Goal: Task Accomplishment & Management: Complete application form

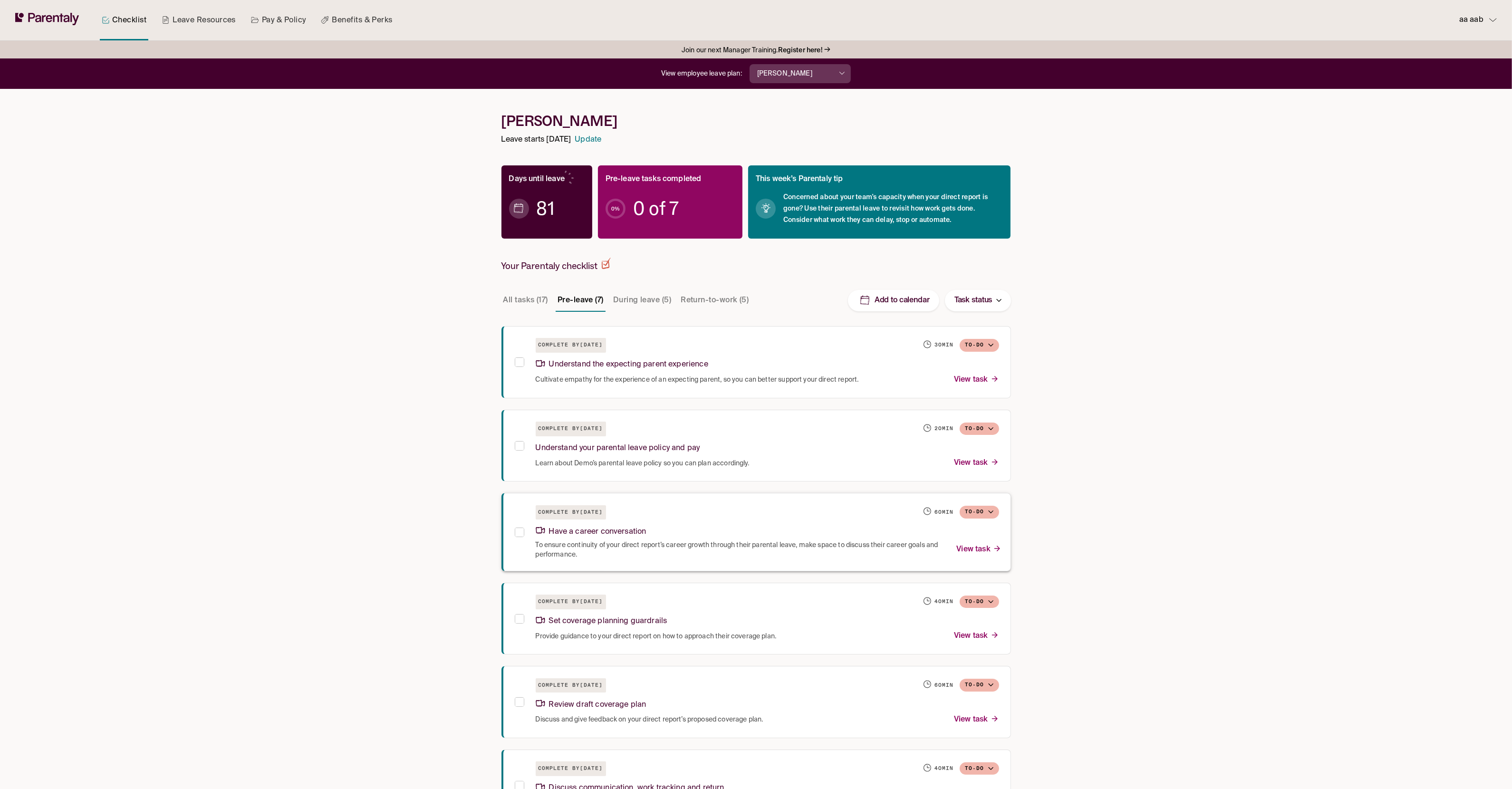
click at [757, 526] on div "Have a career conversation" at bounding box center [767, 530] width 463 height 21
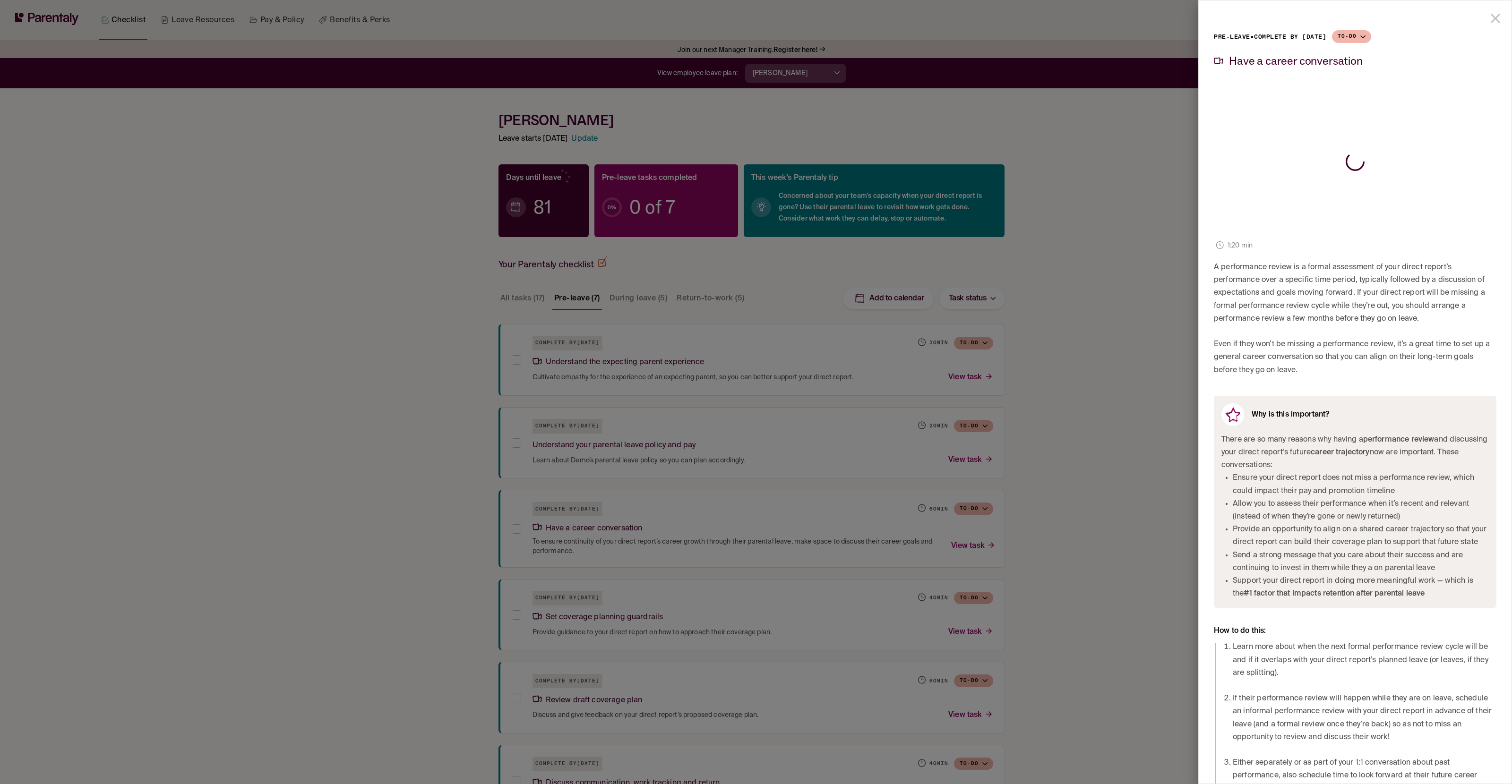
click at [987, 159] on div at bounding box center [756, 392] width 1512 height 784
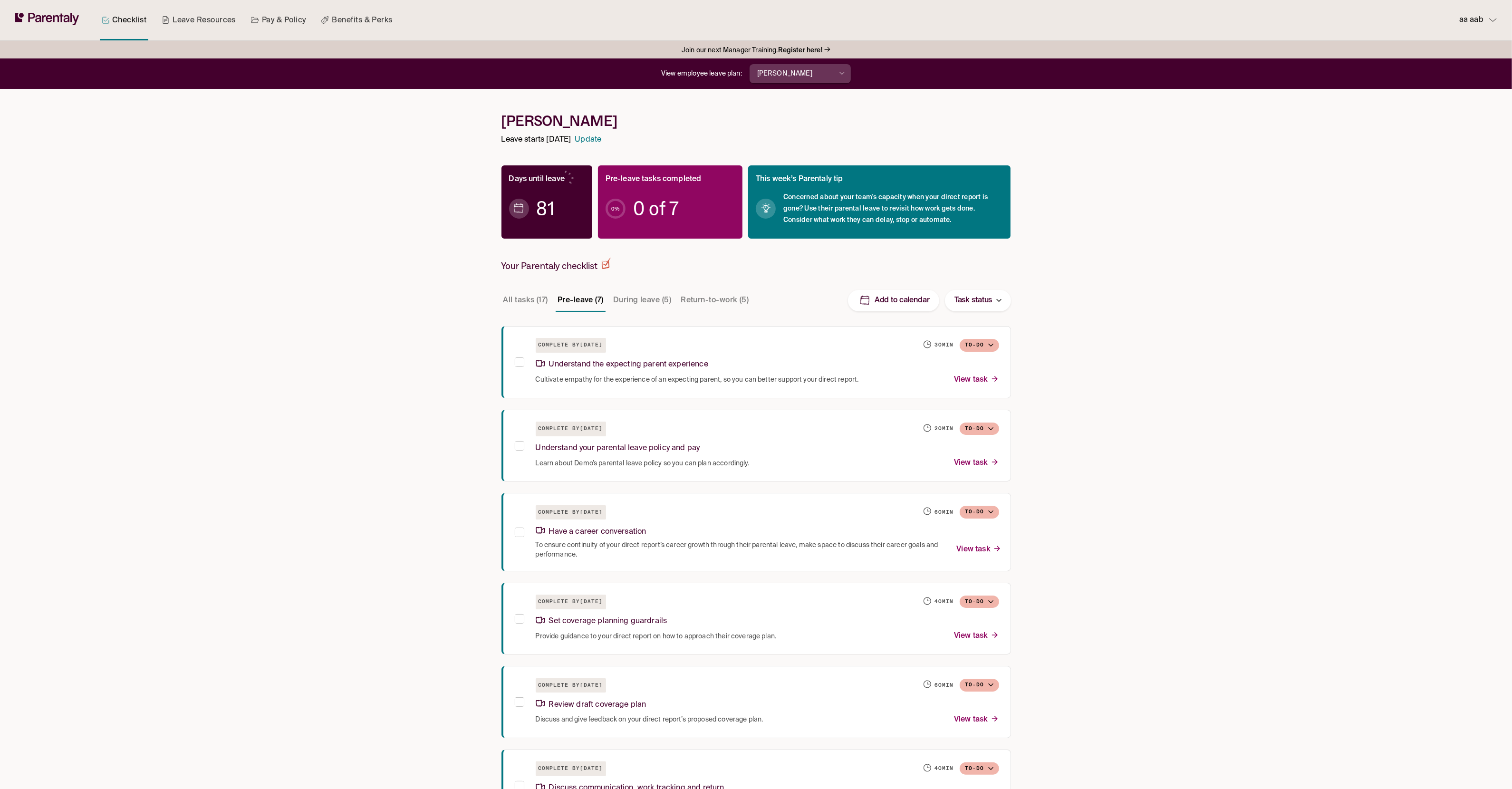
click at [815, 71] on button "[PERSON_NAME]" at bounding box center [799, 74] width 101 height 19
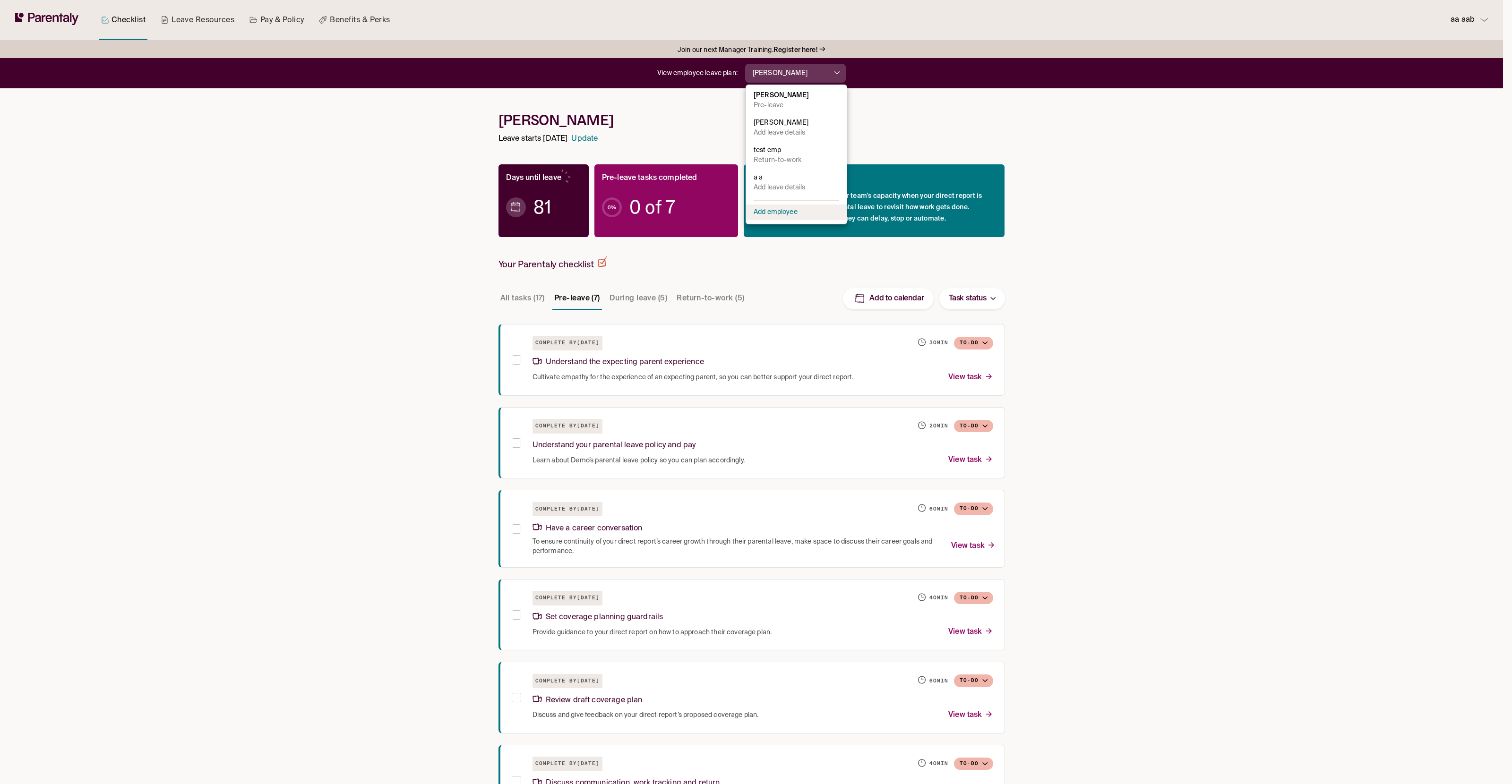
click at [804, 209] on li "Add employee" at bounding box center [796, 212] width 100 height 16
click at [771, 211] on p "Add employee" at bounding box center [775, 212] width 44 height 10
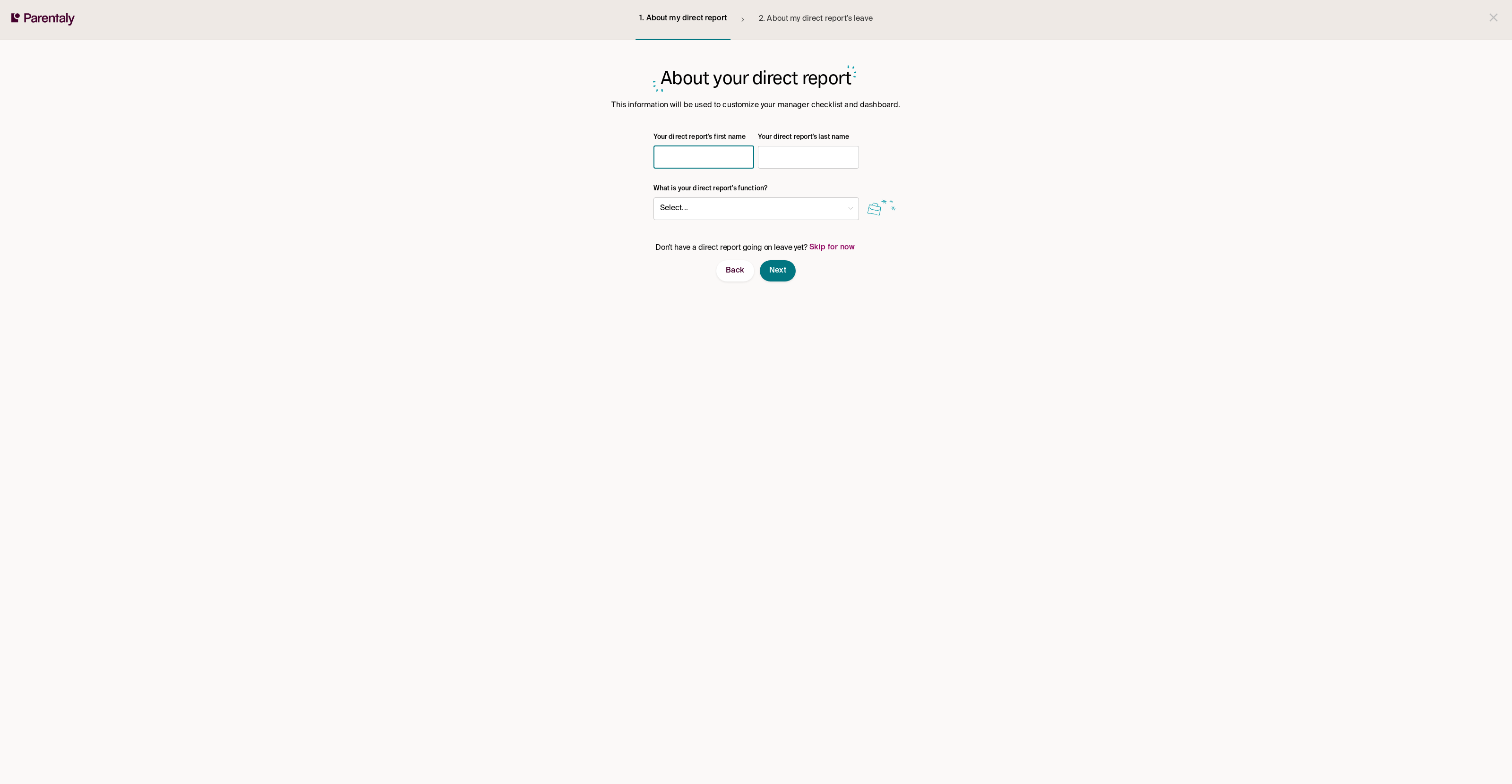
click at [698, 165] on input "Your direct report's first name" at bounding box center [704, 157] width 101 height 19
type input "***"
click at [819, 158] on input "Your direct report's last name" at bounding box center [808, 157] width 101 height 19
type input "***"
click at [730, 200] on body "1. About my direct report 2. About my direct report’s leave About your direct r…" at bounding box center [756, 392] width 1512 height 784
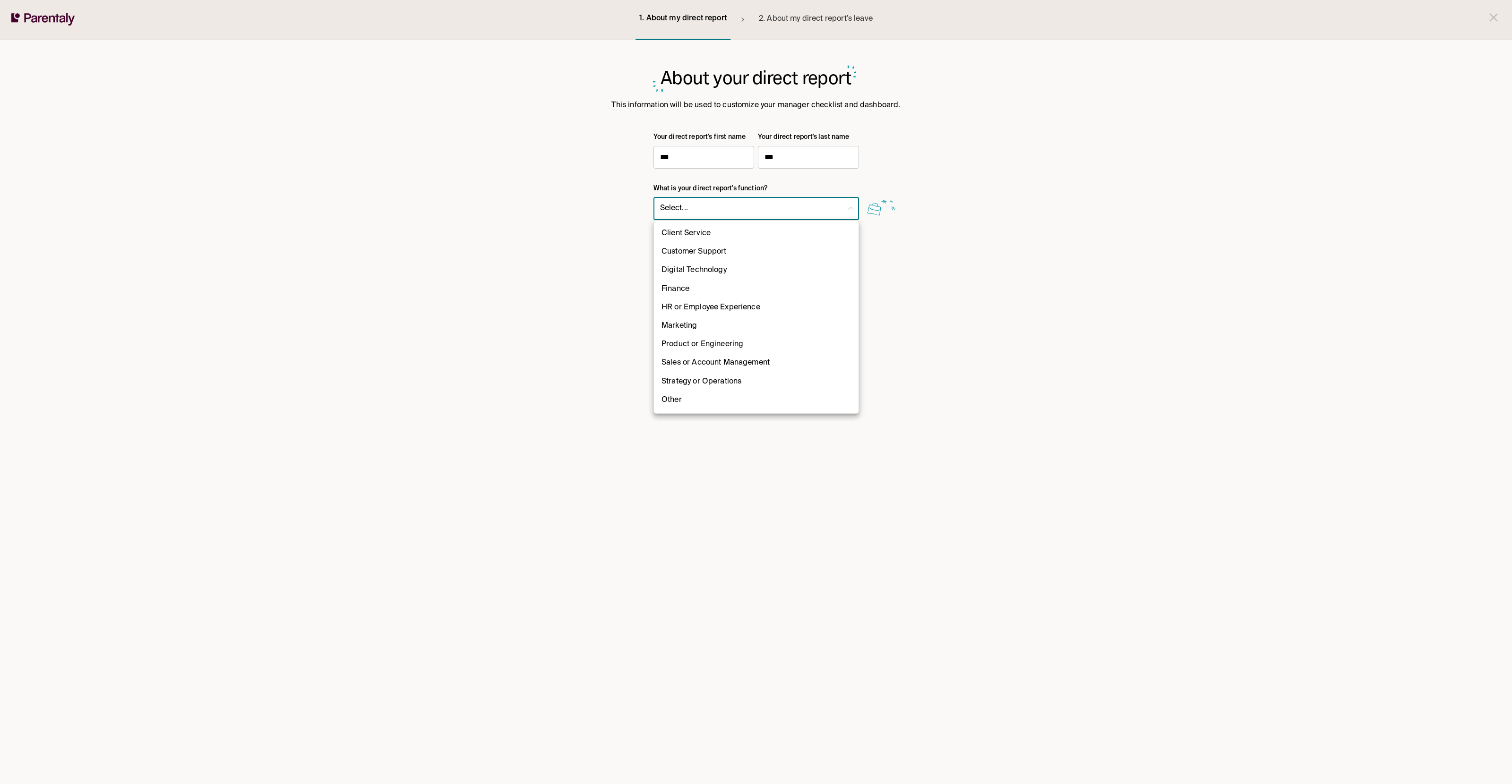
click at [722, 222] on ul "Client Service Customer Support Digital Technology Finance HR or Employee Exper…" at bounding box center [756, 317] width 205 height 192
click at [718, 229] on li "Client Service" at bounding box center [756, 233] width 205 height 18
type input "**"
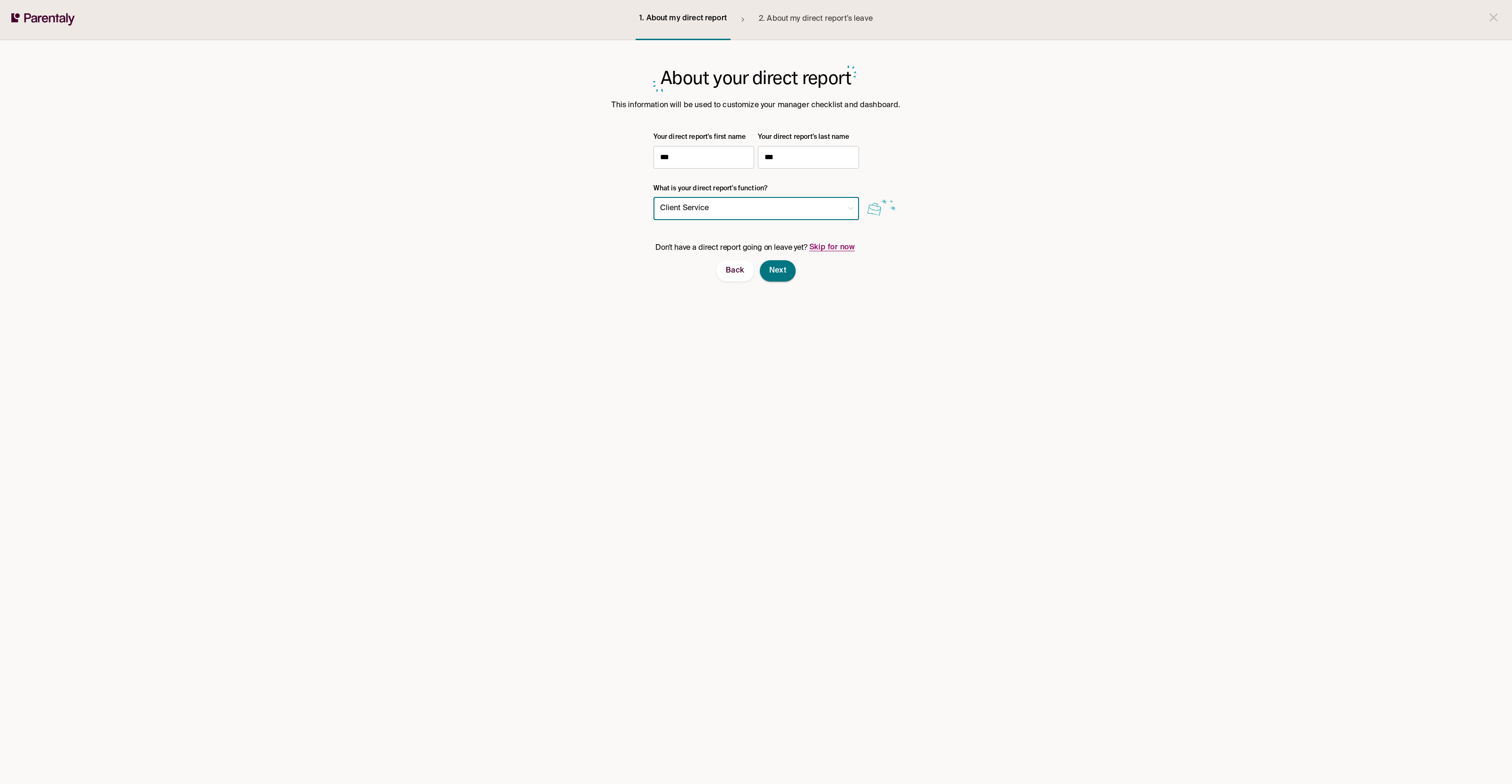
click at [775, 269] on span "Next" at bounding box center [778, 271] width 18 height 10
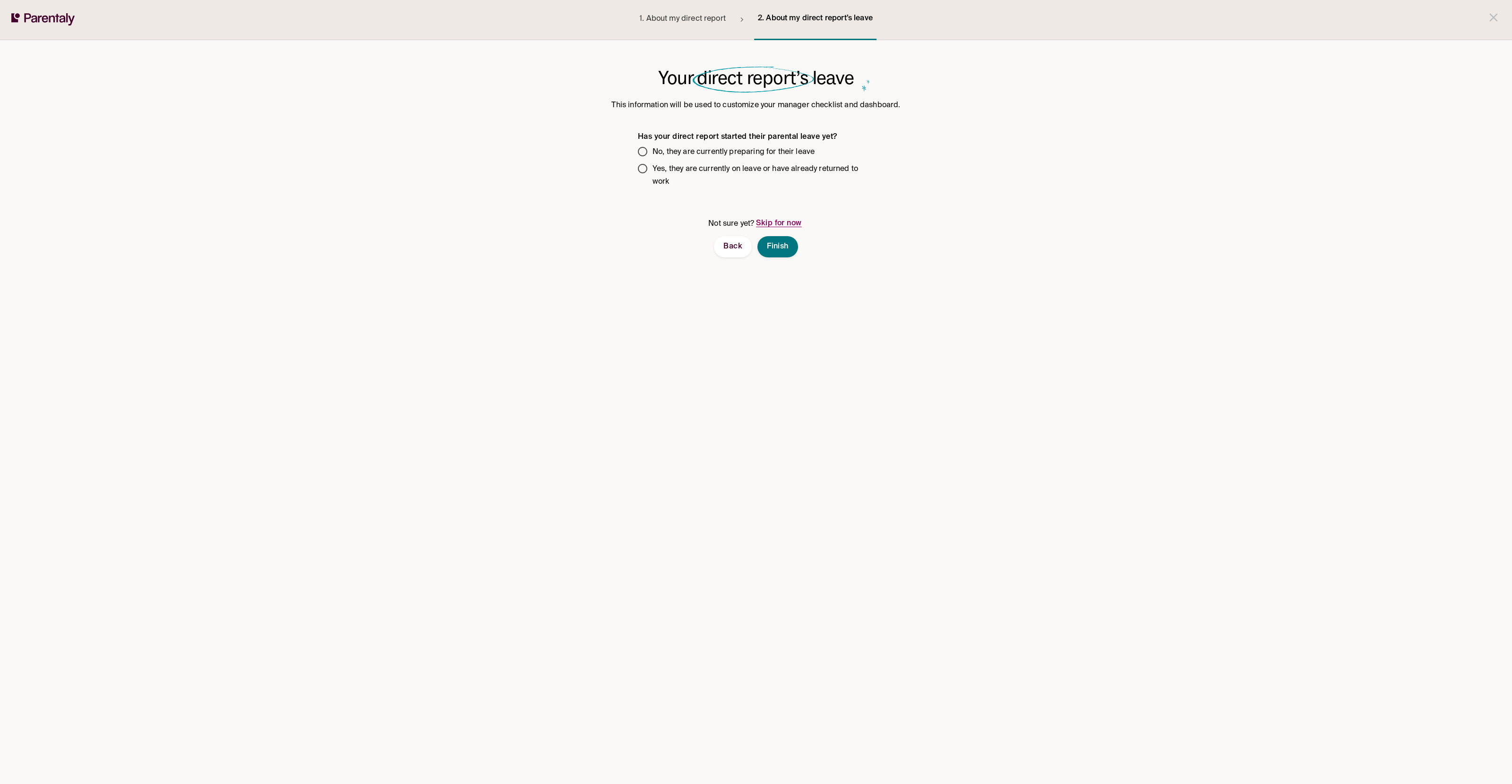
click at [723, 151] on span "No, they are currently preparing for their leave" at bounding box center [734, 153] width 162 height 13
click at [692, 236] on span "No, they are taking their leave all at once" at bounding box center [724, 231] width 142 height 13
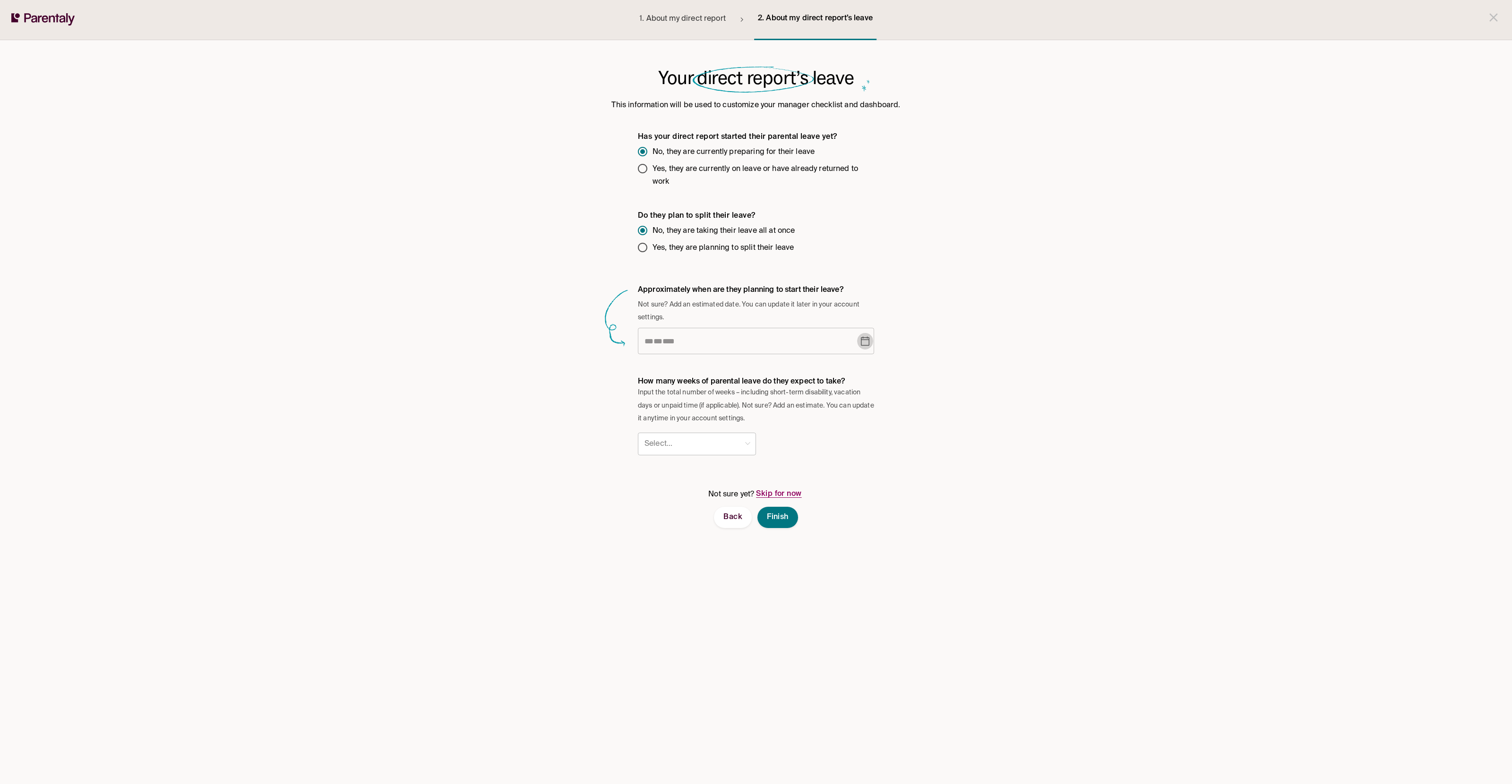
click at [866, 342] on icon "Choose date" at bounding box center [865, 341] width 8 height 9
click at [772, 366] on icon "Next month" at bounding box center [774, 370] width 11 height 11
click at [770, 410] on button "3" at bounding box center [770, 409] width 17 height 17
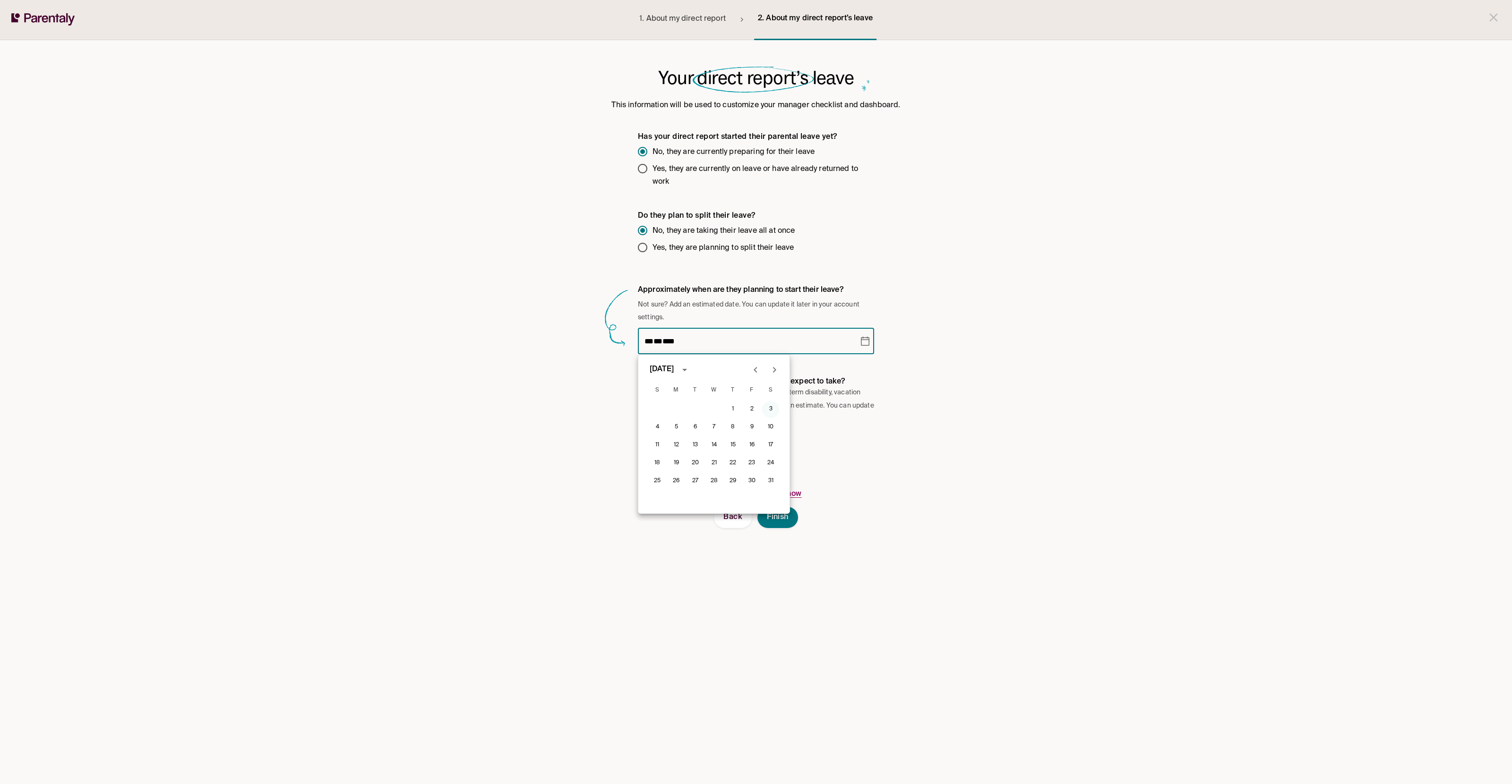
type input "**********"
click at [727, 442] on body "**********" at bounding box center [756, 392] width 1512 height 784
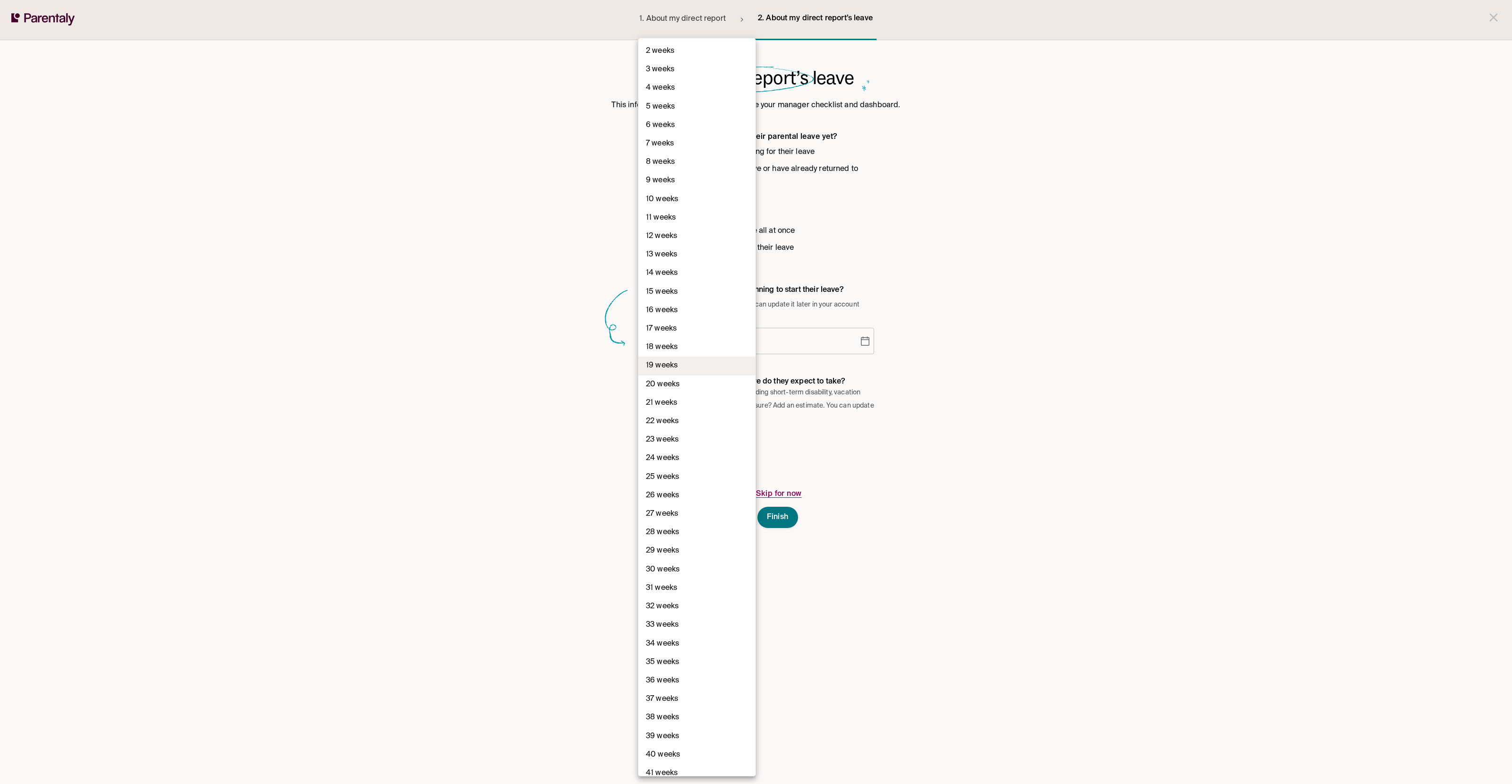
click at [683, 369] on li "19 weeks" at bounding box center [697, 366] width 117 height 18
type input "**"
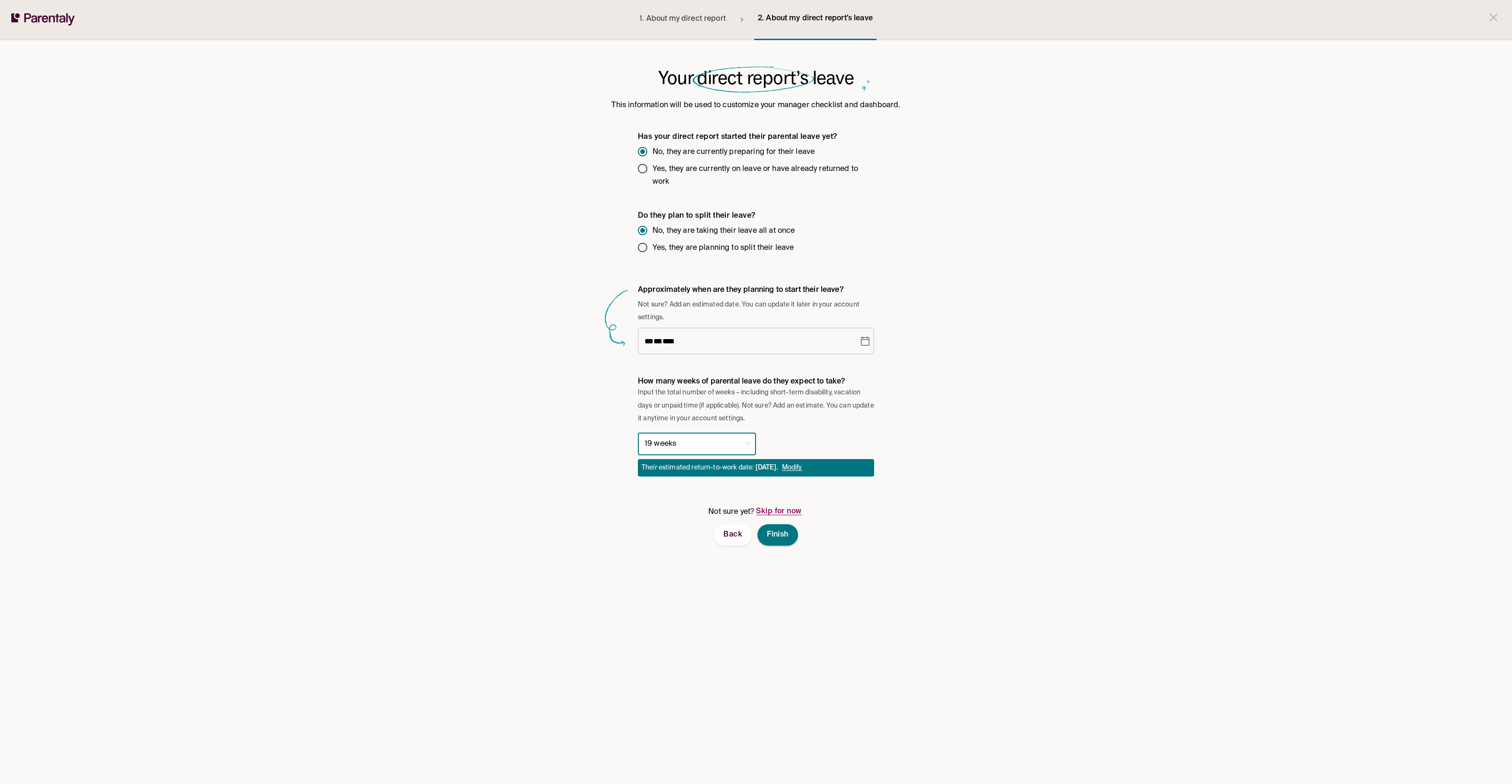
click at [790, 534] on button "Finish" at bounding box center [777, 535] width 41 height 21
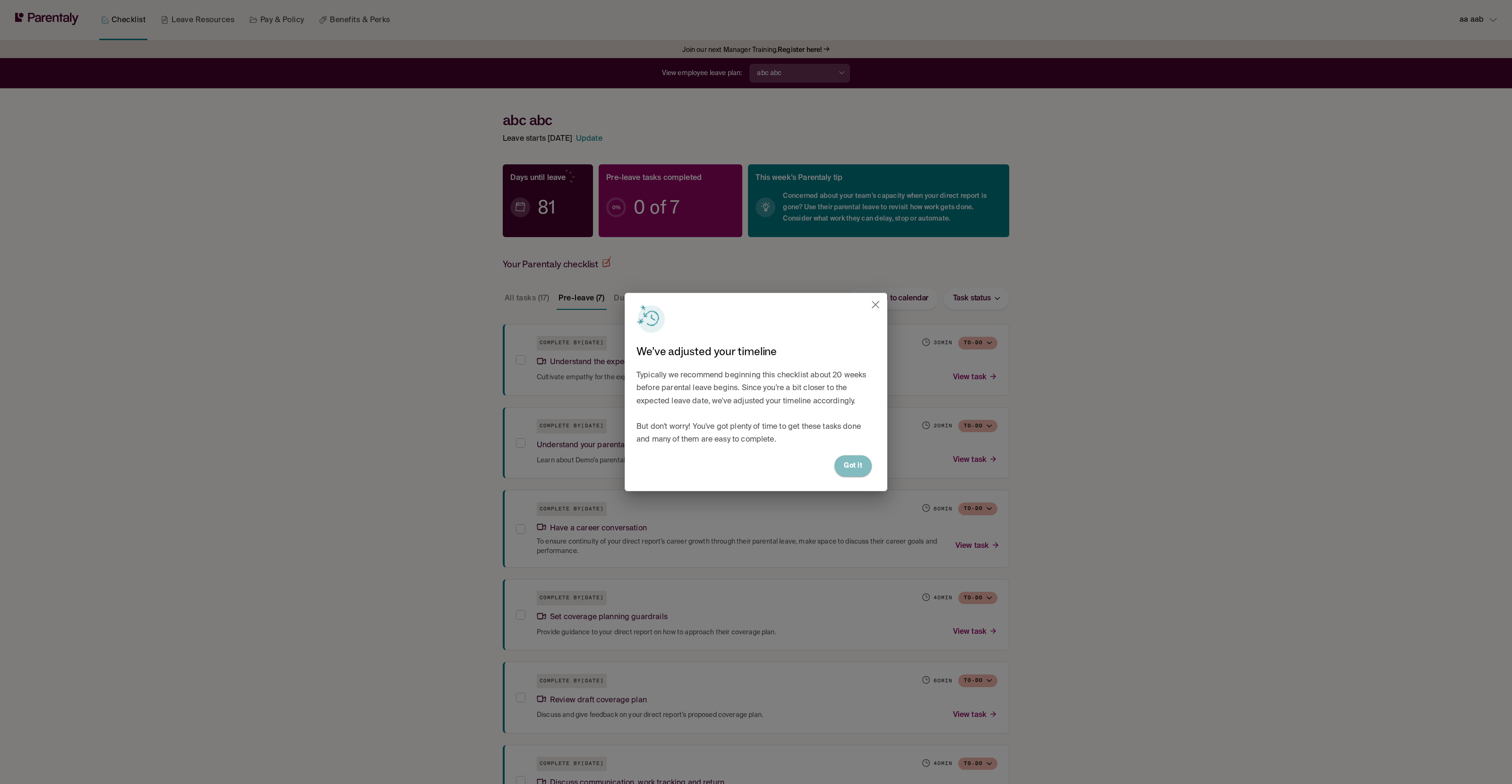
click at [845, 459] on button "Got it" at bounding box center [853, 466] width 38 height 21
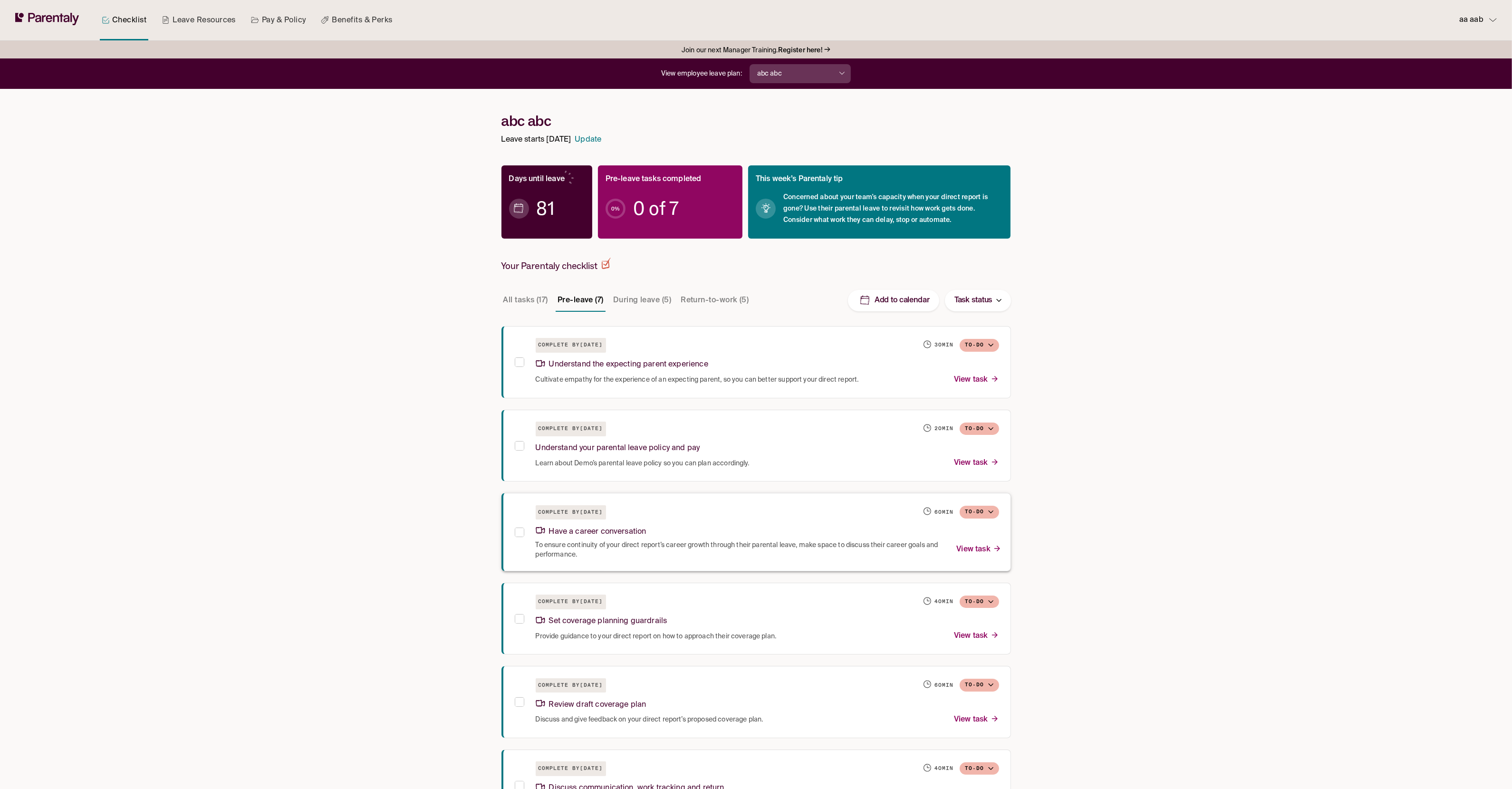
click at [778, 525] on div "Have a career conversation" at bounding box center [767, 530] width 463 height 21
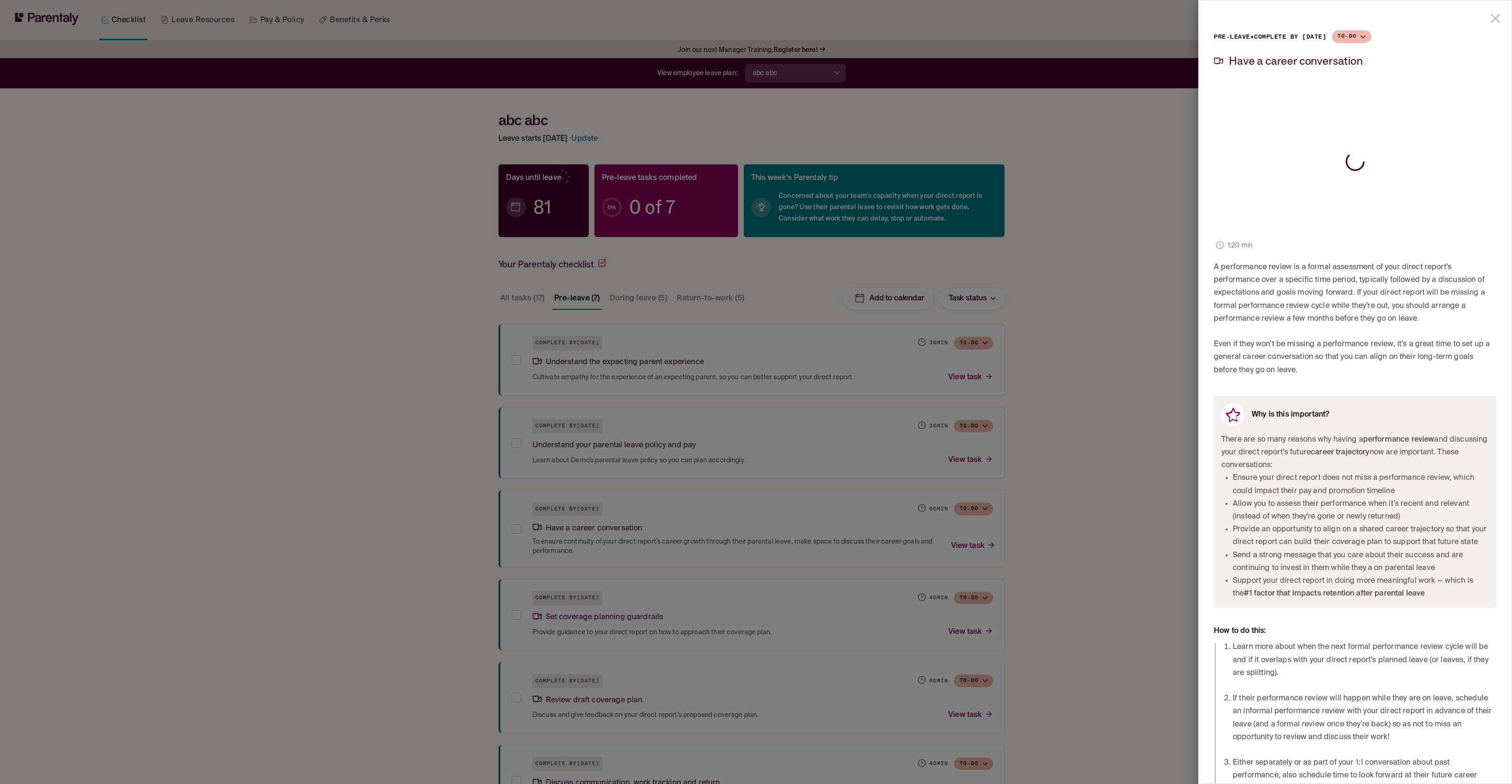
click at [768, 519] on div at bounding box center [756, 392] width 1512 height 784
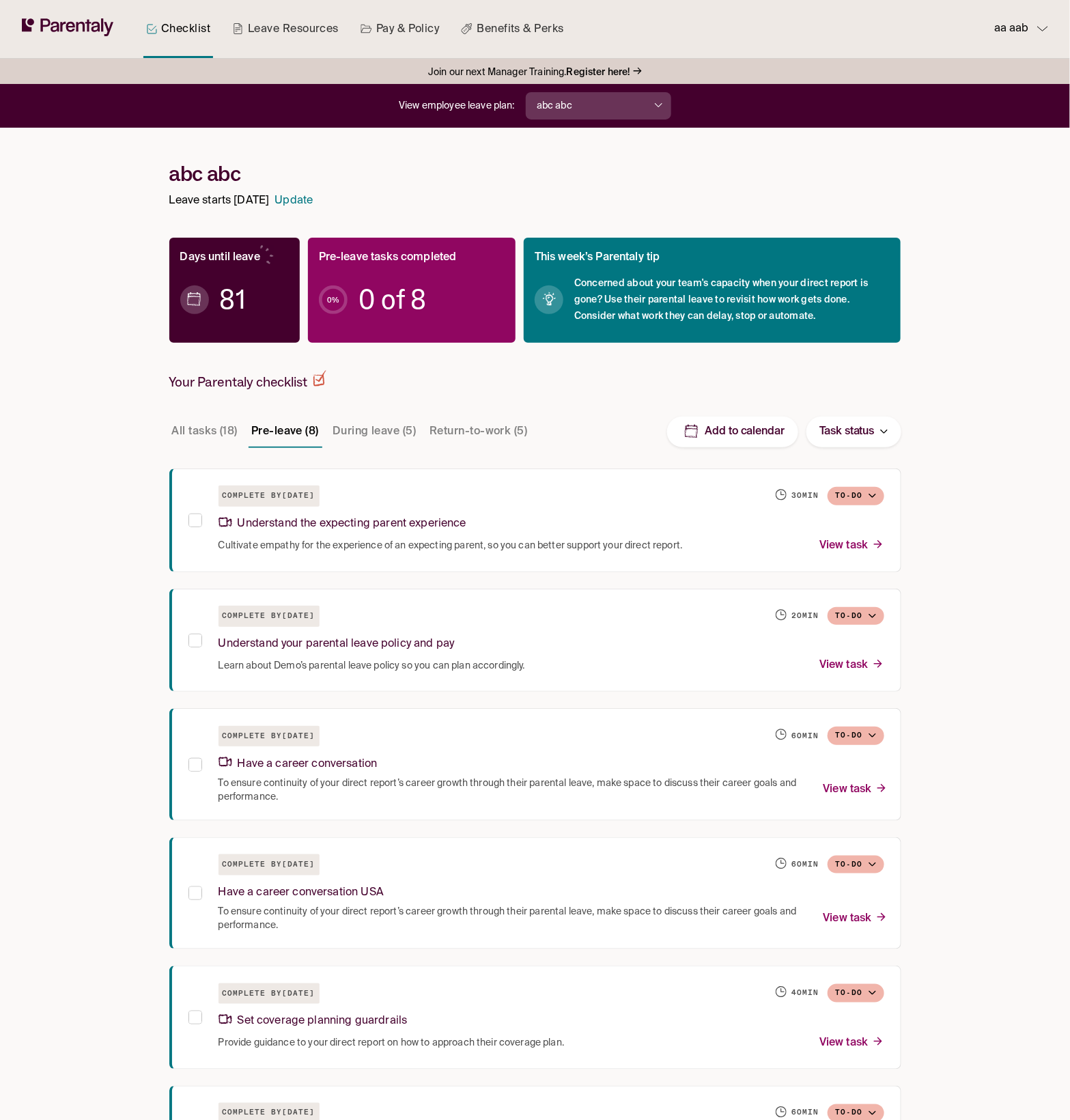
click at [1034, 33] on div "aa aab" at bounding box center [1016, 29] width 43 height 19
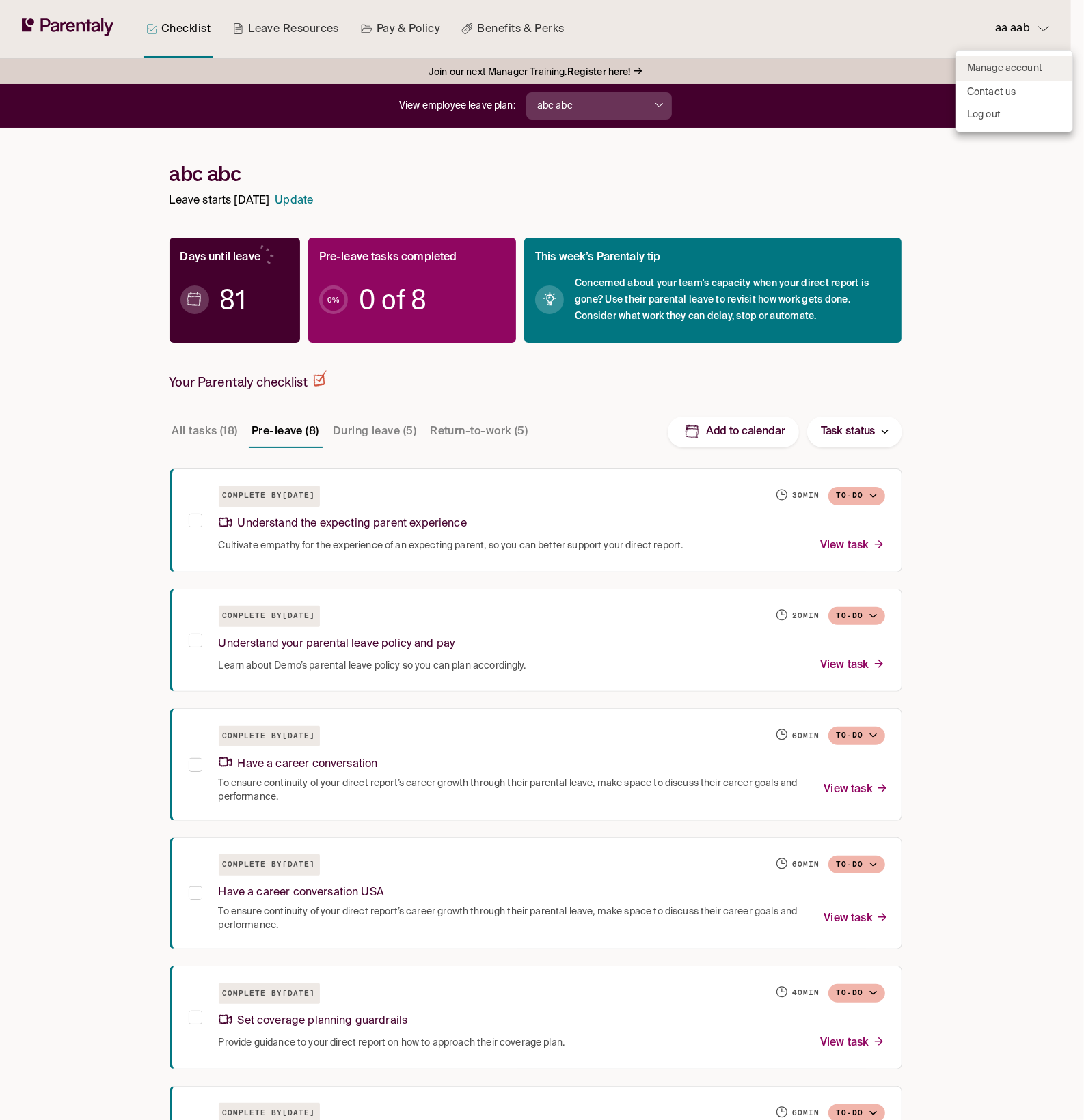
click at [1014, 64] on p "Manage account" at bounding box center [1004, 68] width 76 height 14
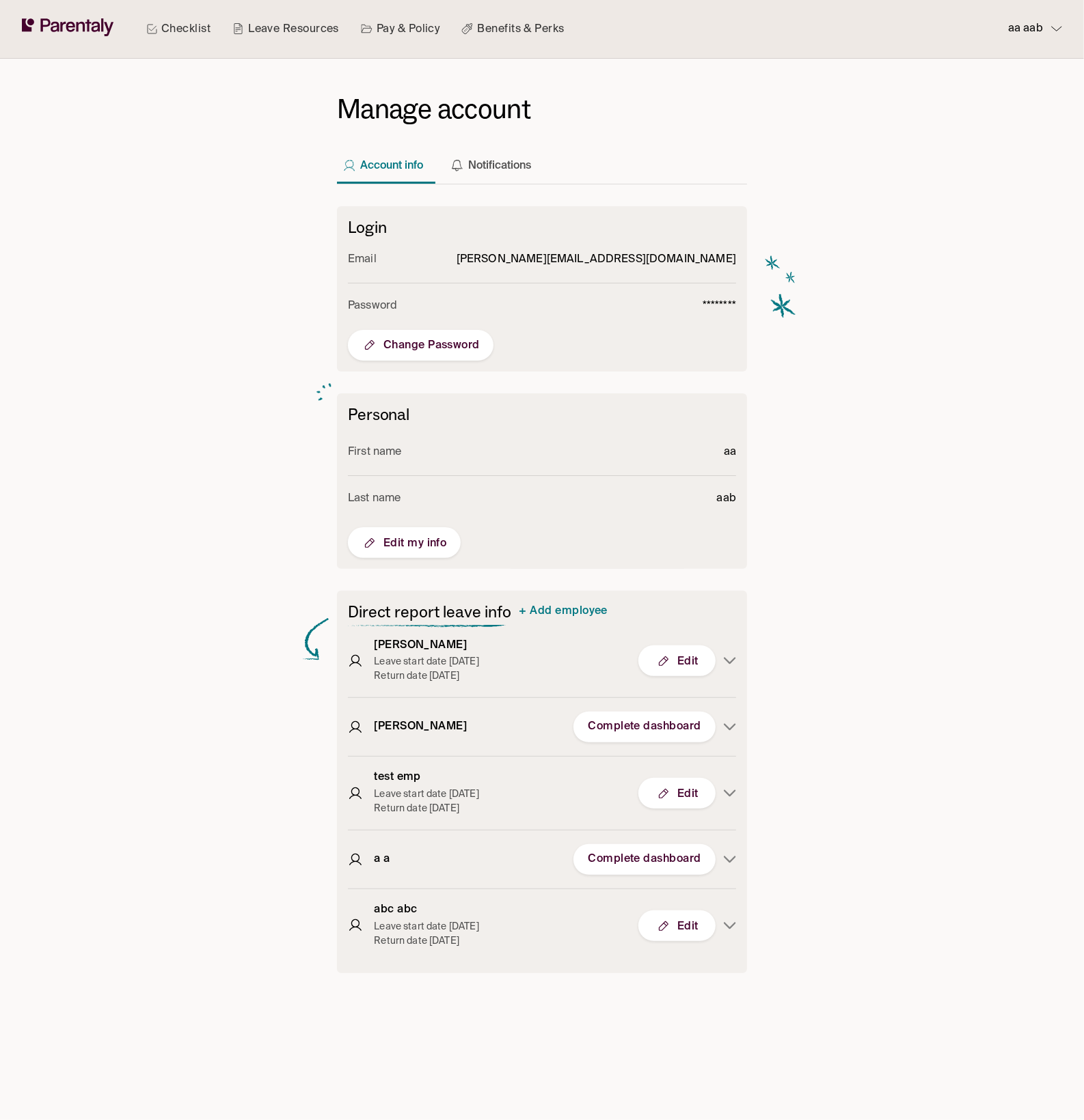
click at [688, 918] on span "Edit" at bounding box center [677, 926] width 43 height 16
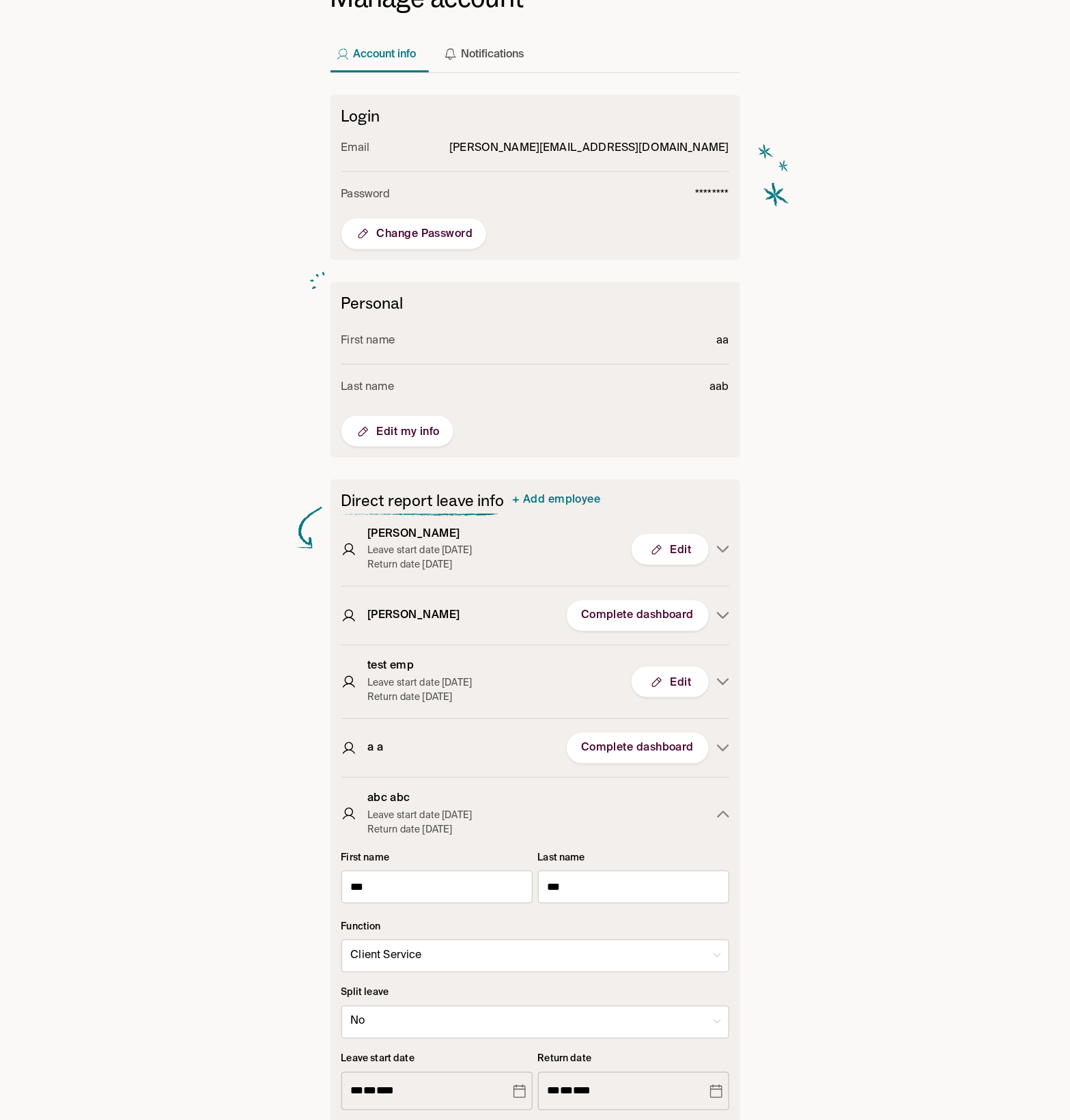
scroll to position [286, 0]
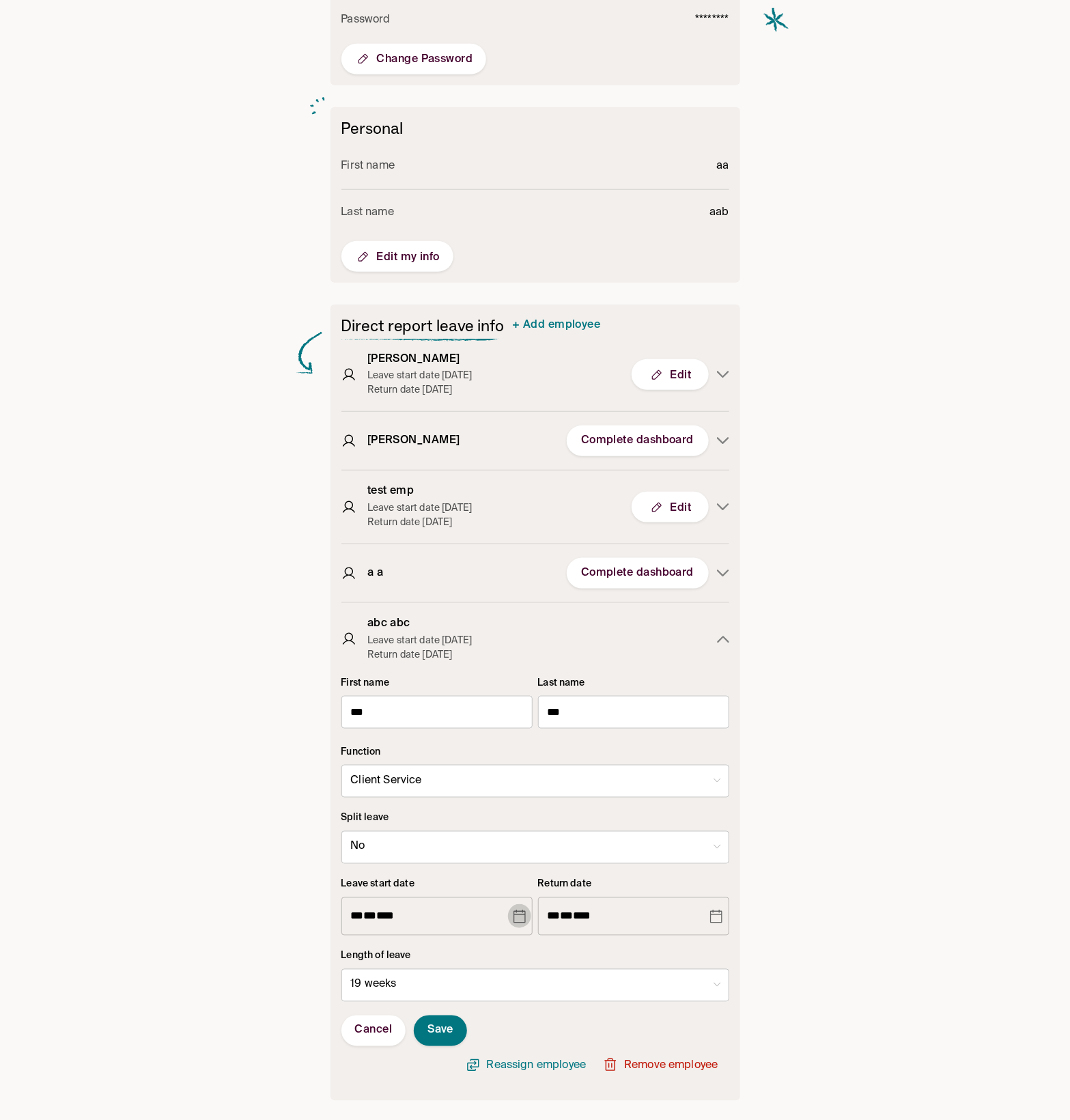
click at [517, 916] on icon "Choose date, selected date is Jan 3, 2026" at bounding box center [519, 916] width 12 height 14
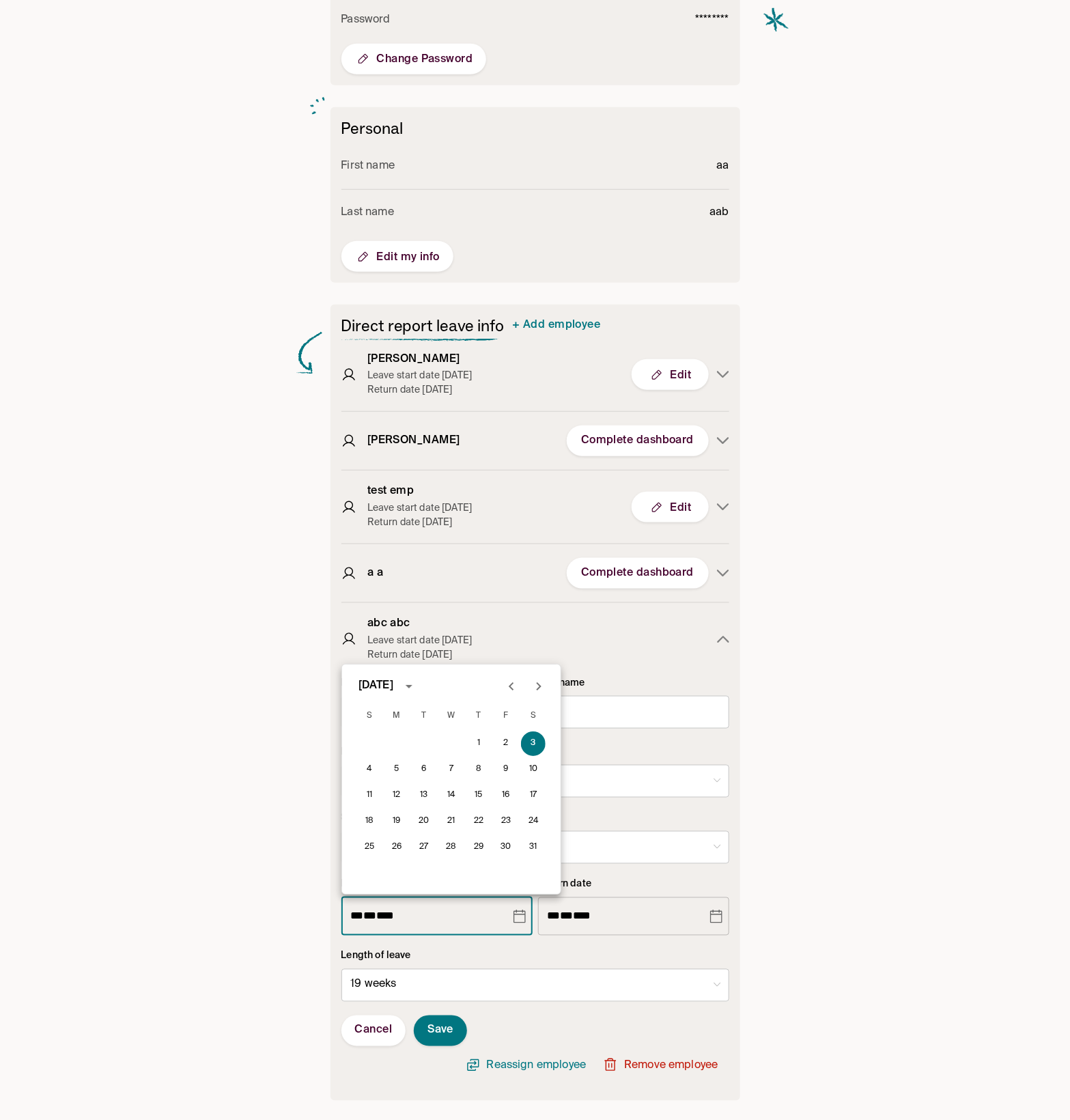
click at [535, 685] on icon "Next month" at bounding box center [538, 686] width 16 height 16
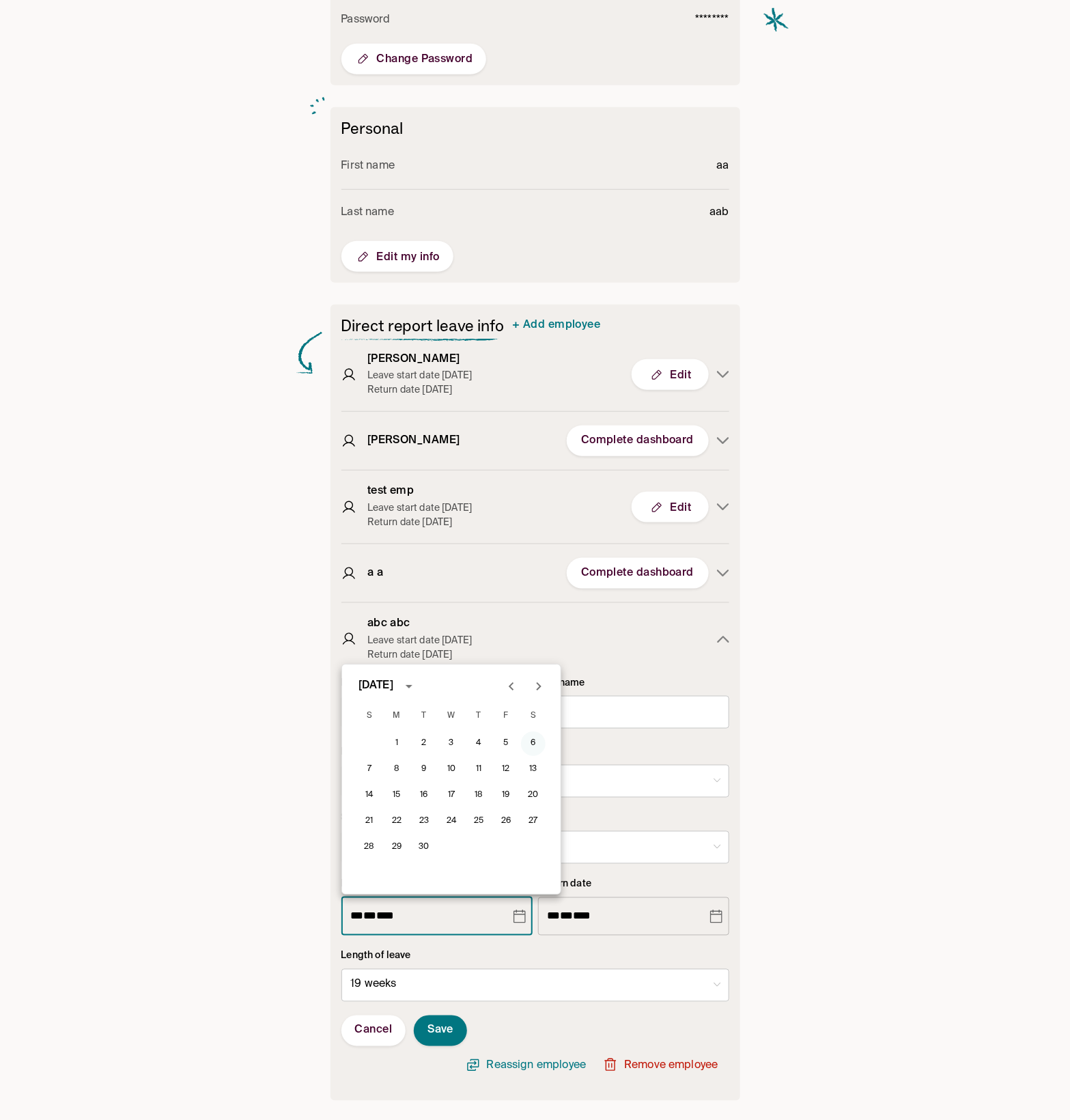
click at [531, 746] on button "6" at bounding box center [533, 743] width 25 height 25
type input "**********"
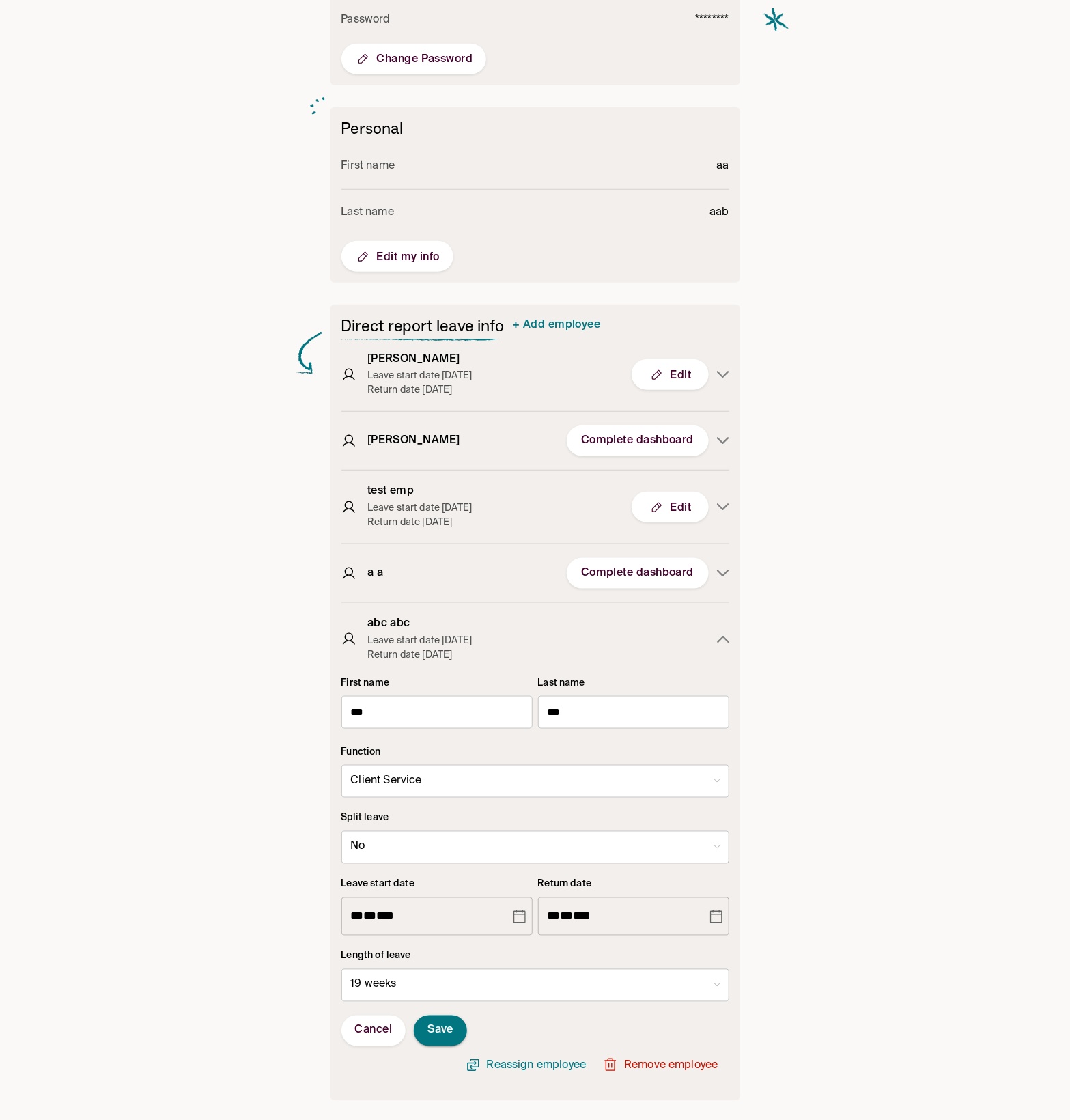
click at [452, 1025] on span "Save" at bounding box center [440, 1031] width 26 height 14
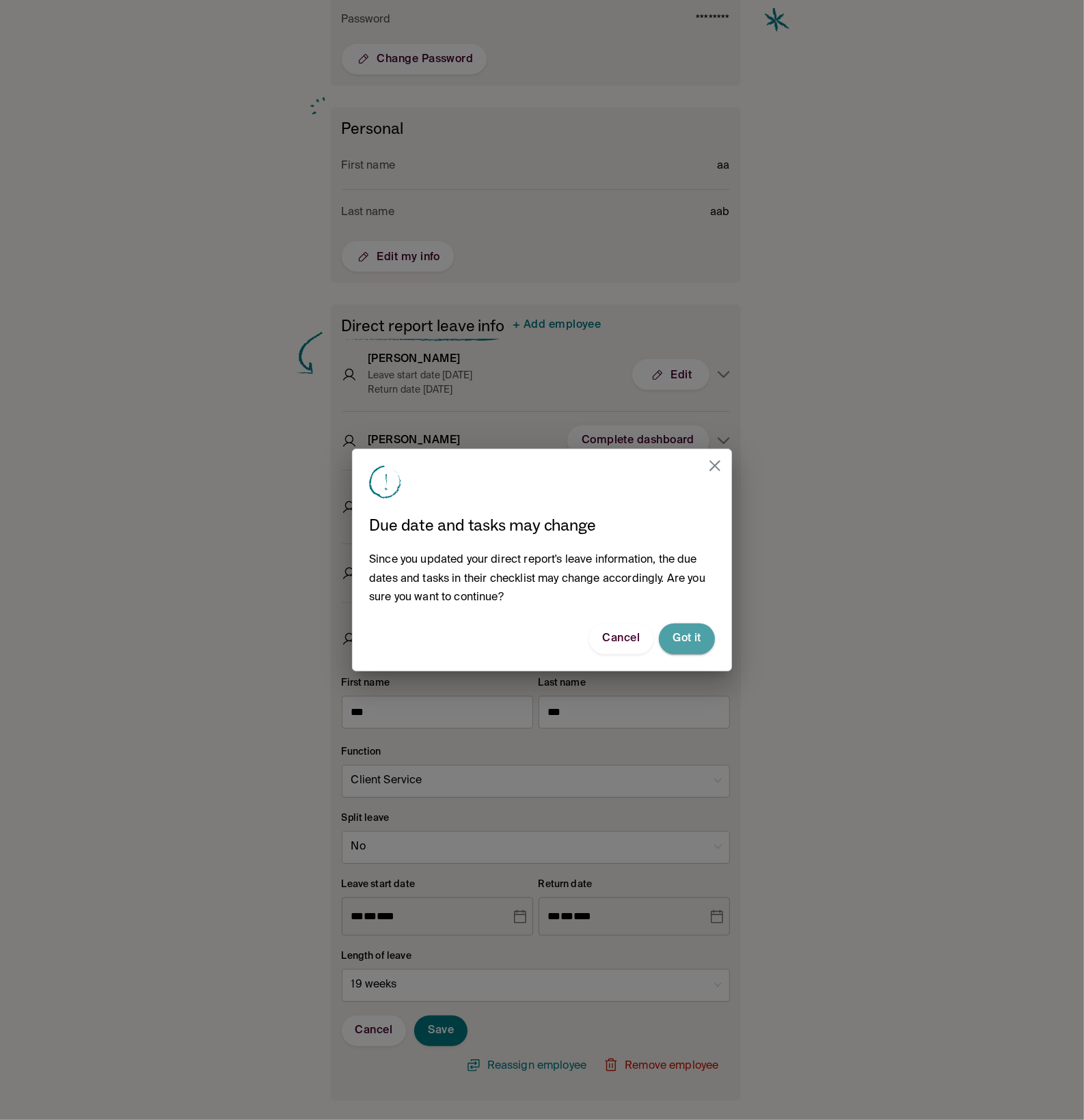
click at [694, 639] on span "Got it" at bounding box center [687, 639] width 29 height 14
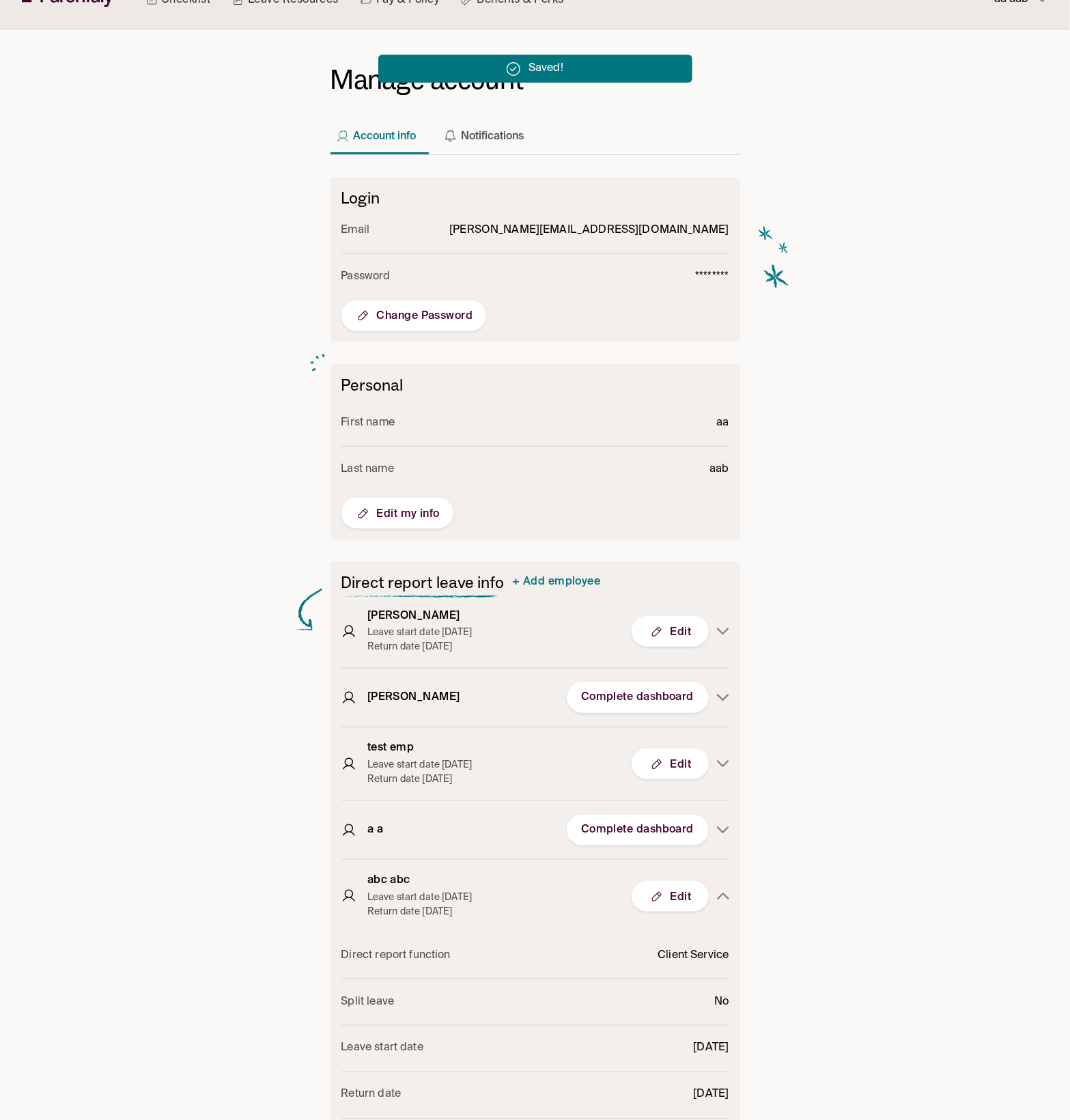
scroll to position [0, 0]
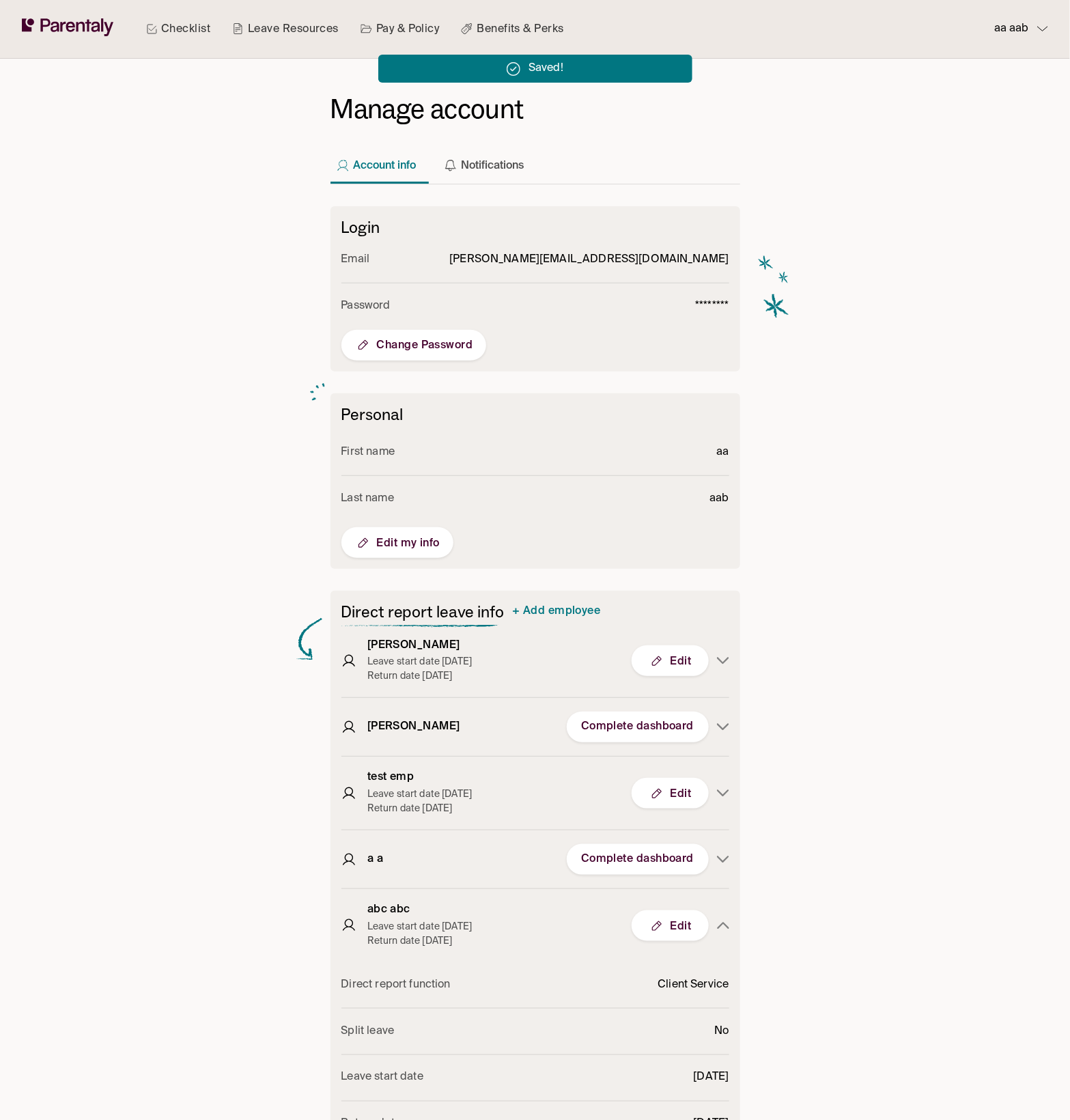
click at [203, 29] on link "Checklist" at bounding box center [178, 29] width 70 height 58
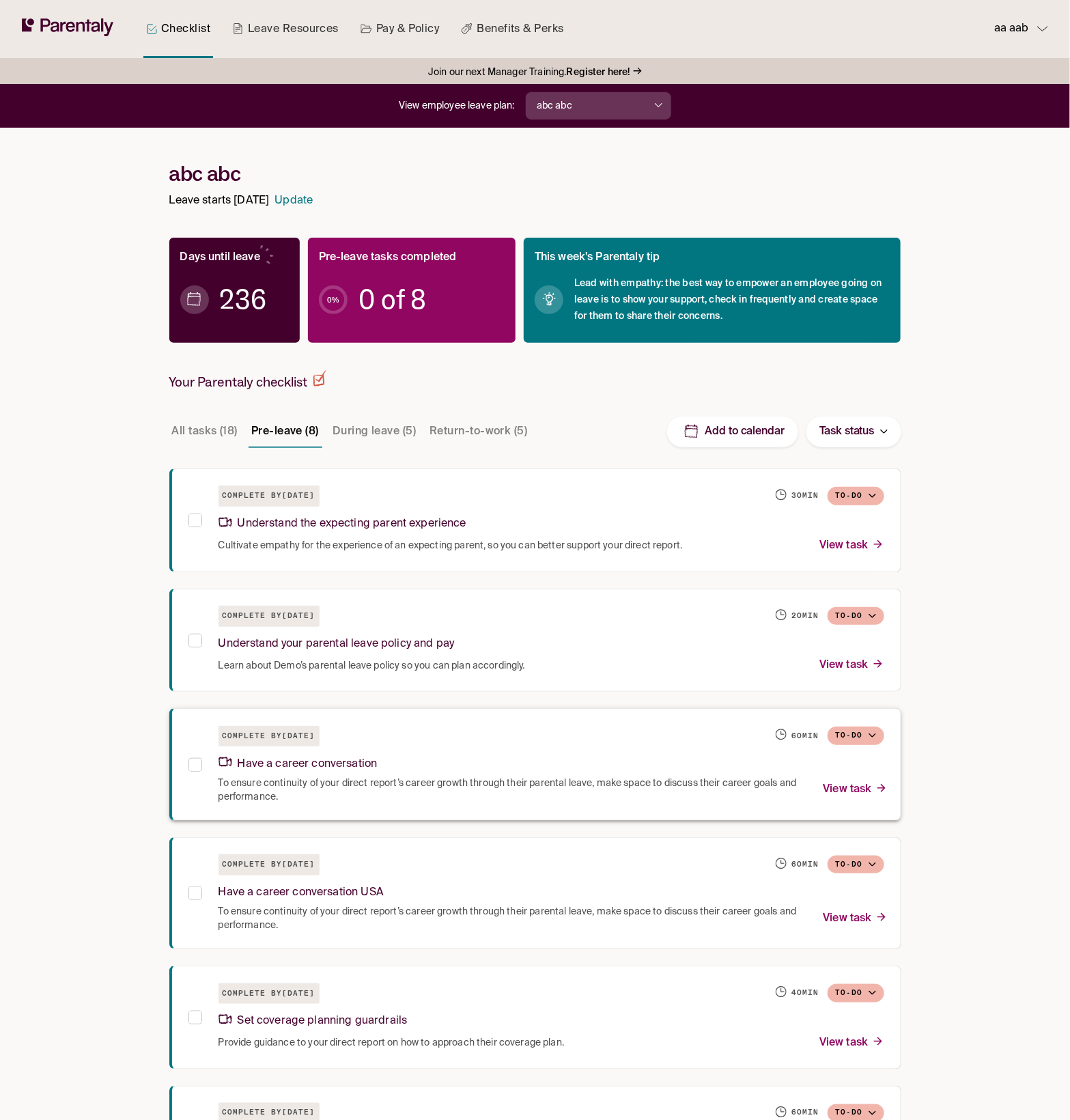
click at [569, 772] on div "Have a career conversation" at bounding box center [552, 762] width 666 height 30
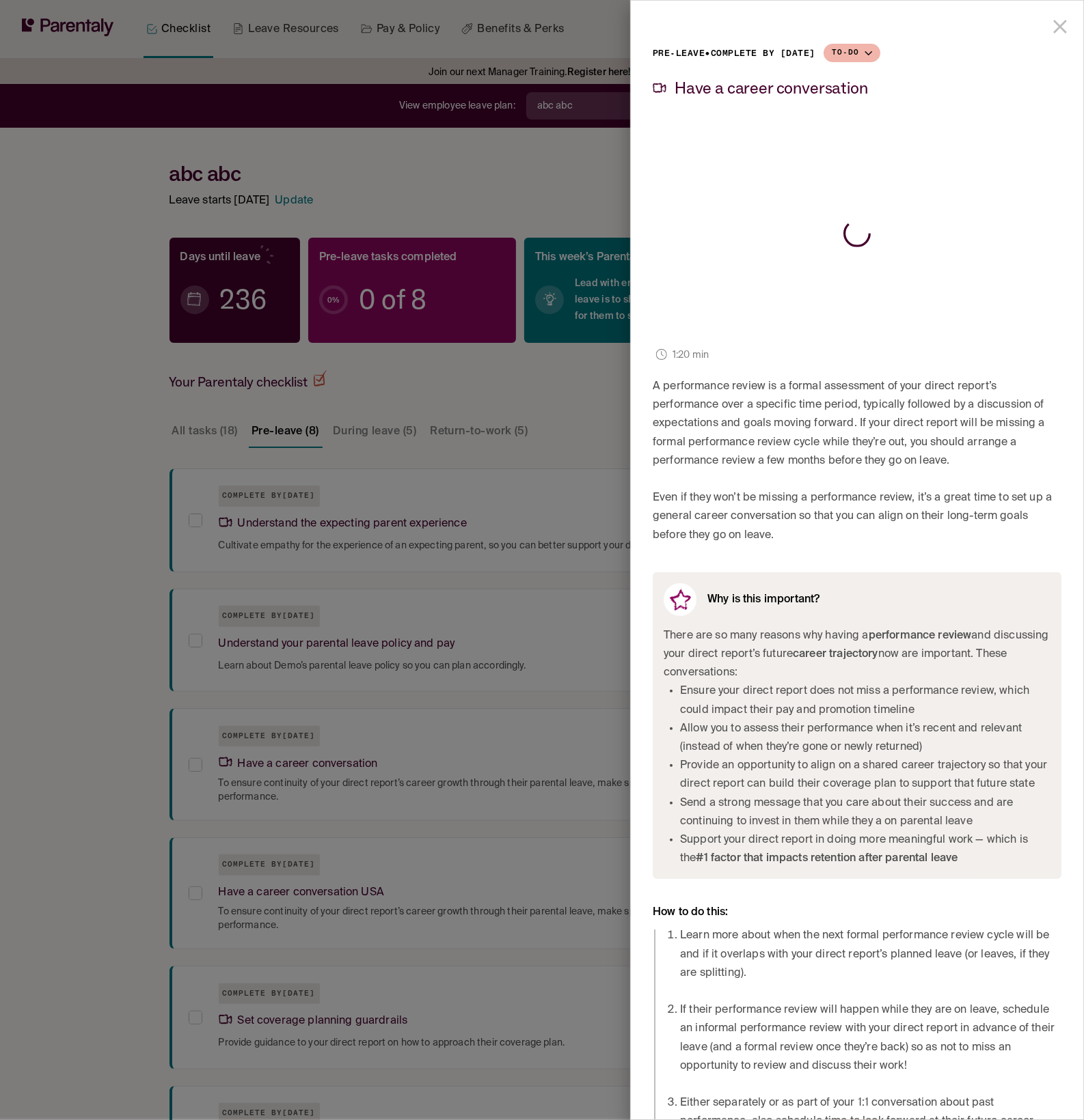
click at [527, 408] on div at bounding box center [542, 560] width 1084 height 1120
